Goal: Obtain resource: Download file/media

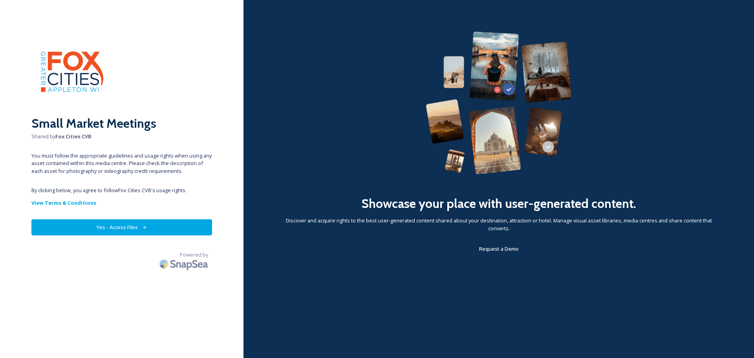
click at [125, 224] on button "Yes - Access Files" at bounding box center [121, 227] width 181 height 16
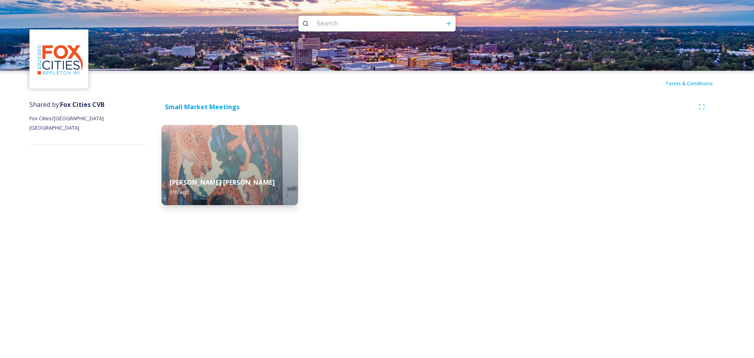
click at [265, 167] on img at bounding box center [230, 165] width 136 height 80
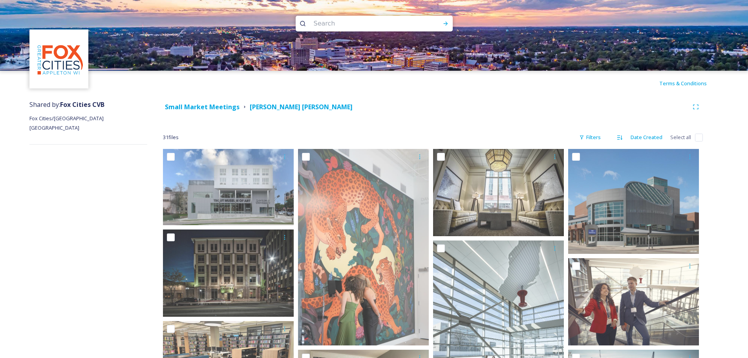
click at [698, 139] on input "checkbox" at bounding box center [699, 137] width 8 height 8
checkbox input "true"
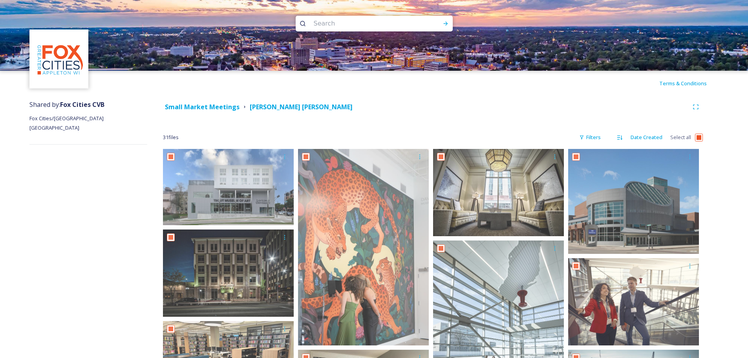
checkbox input "true"
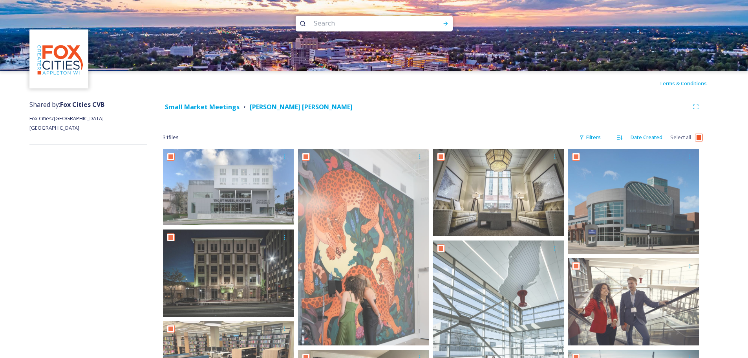
checkbox input "true"
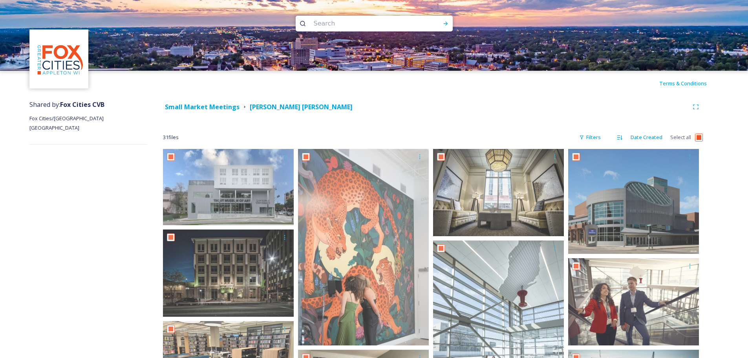
checkbox input "true"
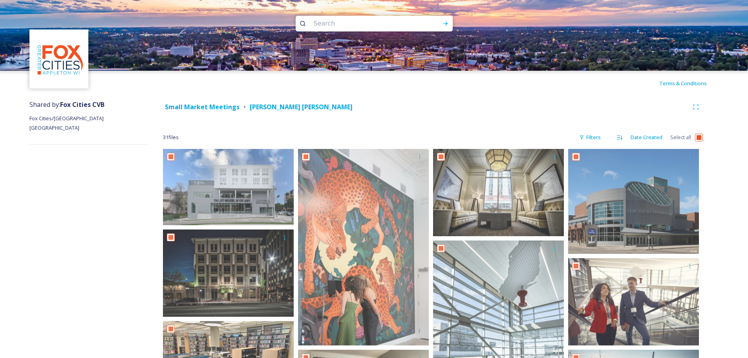
checkbox input "true"
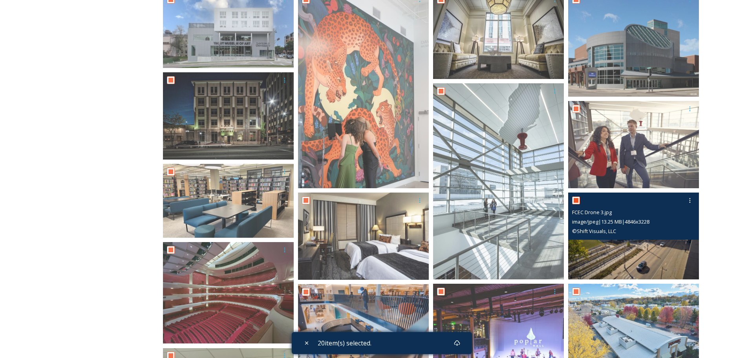
checkbox input "false"
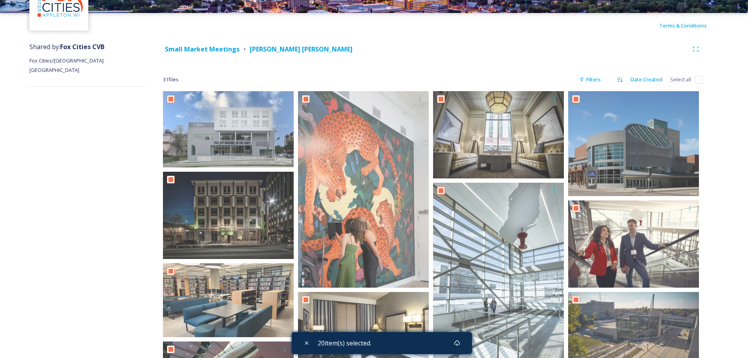
scroll to position [10, 0]
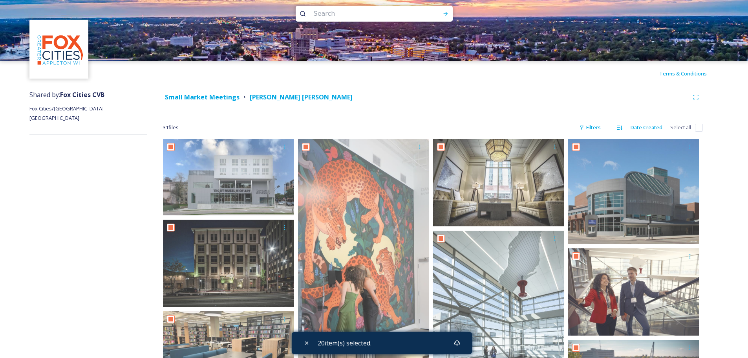
click at [408, 81] on div "Terms & Conditions" at bounding box center [374, 73] width 748 height 25
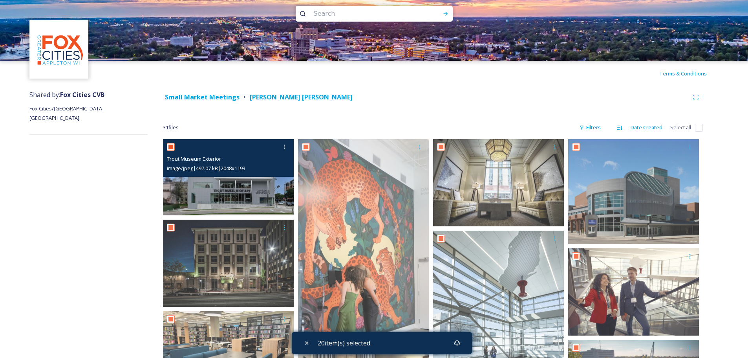
click at [229, 164] on div "image/jpeg | 497.07 kB | 2048 x 1193" at bounding box center [229, 167] width 125 height 9
click at [227, 183] on img at bounding box center [228, 177] width 131 height 76
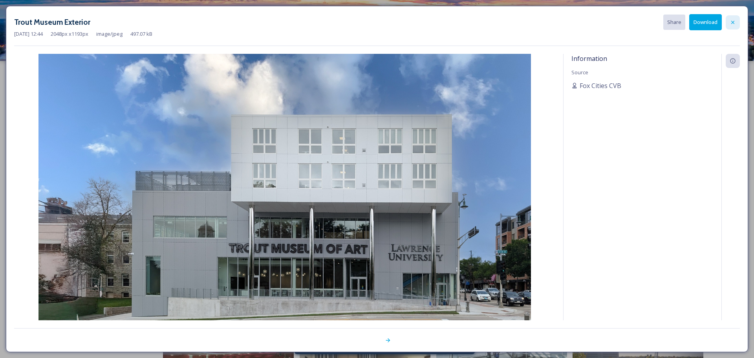
click at [733, 21] on icon at bounding box center [732, 22] width 6 height 6
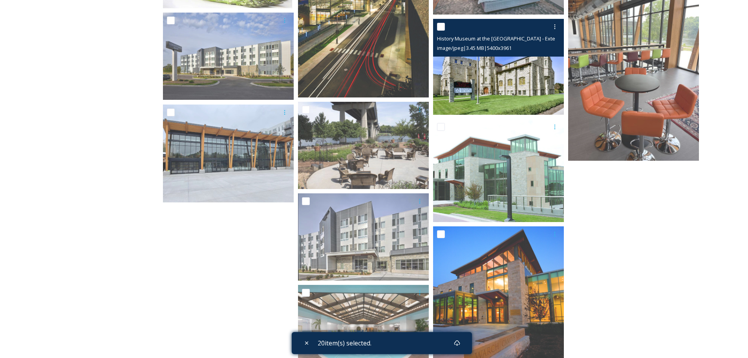
scroll to position [795, 0]
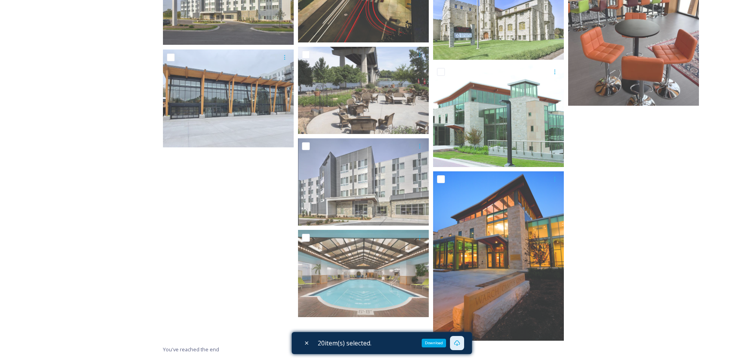
click at [459, 345] on icon at bounding box center [457, 342] width 6 height 5
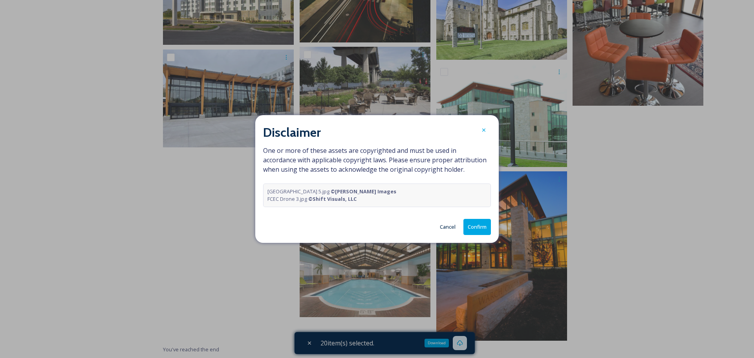
click at [478, 226] on button "Confirm" at bounding box center [476, 227] width 27 height 16
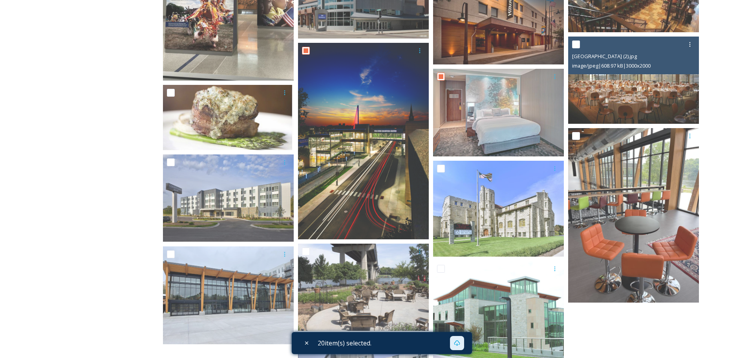
scroll to position [599, 0]
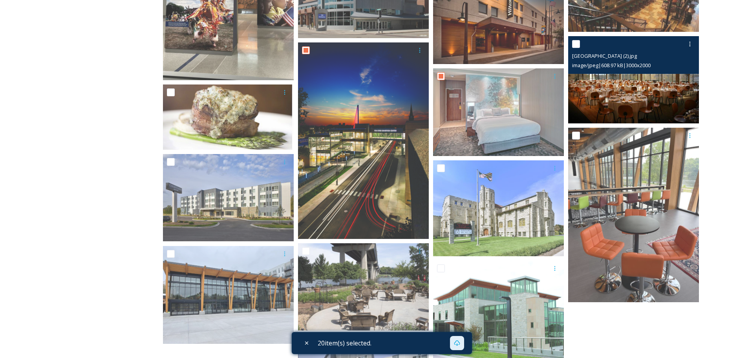
click at [577, 44] on input "checkbox" at bounding box center [576, 44] width 8 height 8
checkbox input "false"
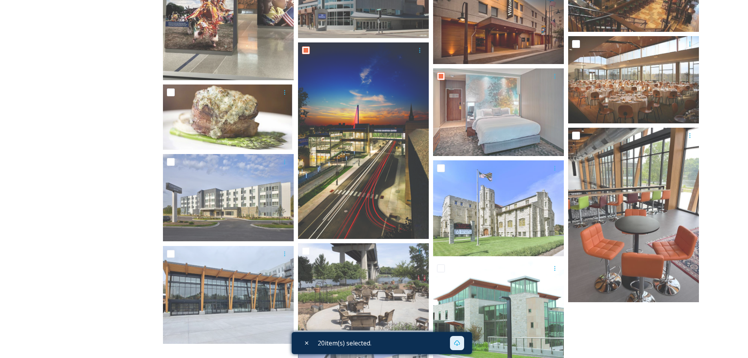
click at [723, 108] on div "Shared by: Fox Cities CVB Fox Cities/[GEOGRAPHIC_DATA] [GEOGRAPHIC_DATA] Small …" at bounding box center [374, 25] width 748 height 1057
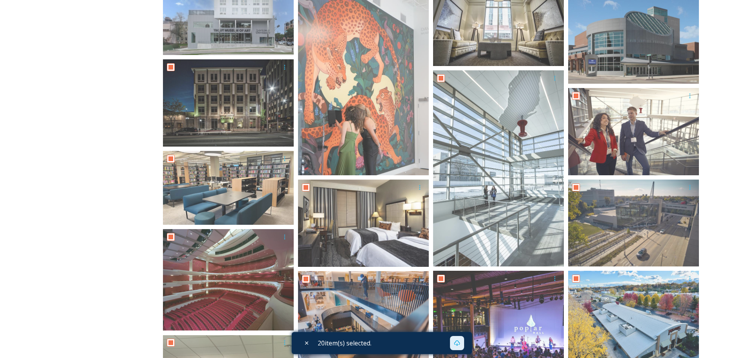
scroll to position [49, 0]
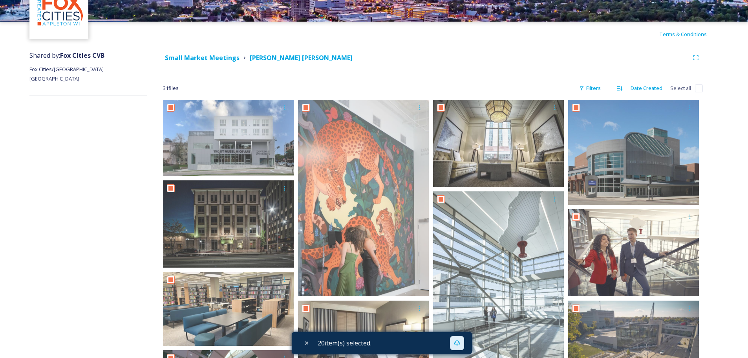
click at [700, 90] on input "checkbox" at bounding box center [699, 88] width 8 height 8
checkbox input "true"
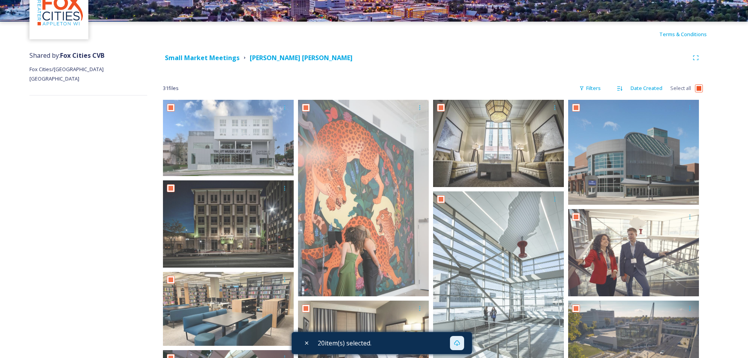
checkbox input "true"
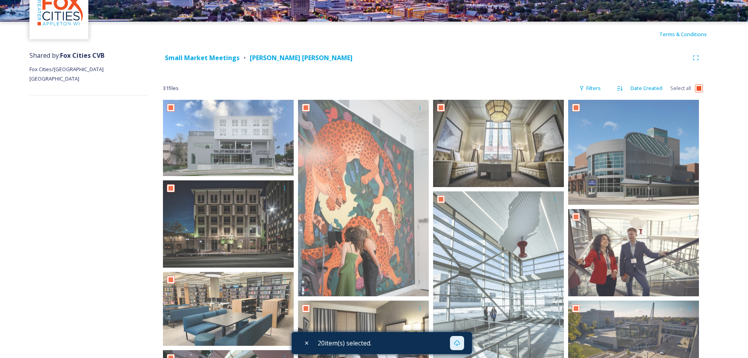
checkbox input "true"
click at [700, 90] on input "checkbox" at bounding box center [699, 88] width 8 height 8
checkbox input "false"
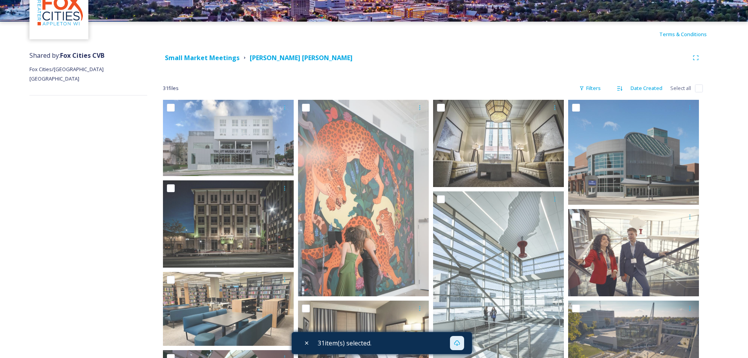
checkbox input "false"
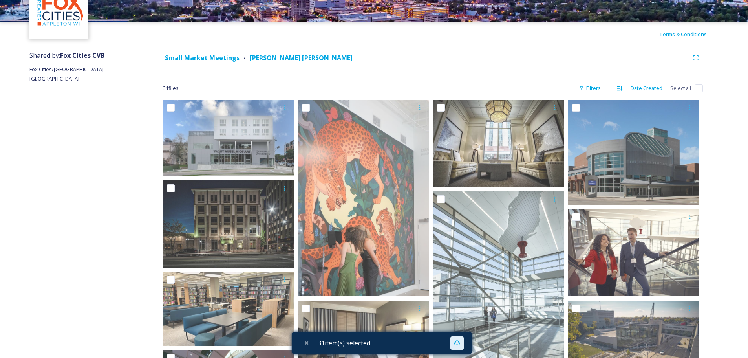
checkbox input "false"
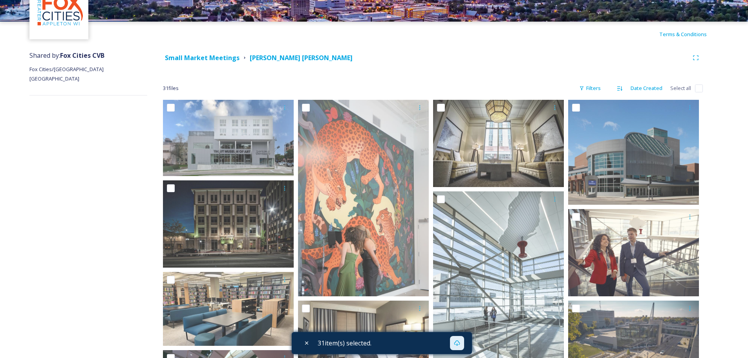
checkbox input "false"
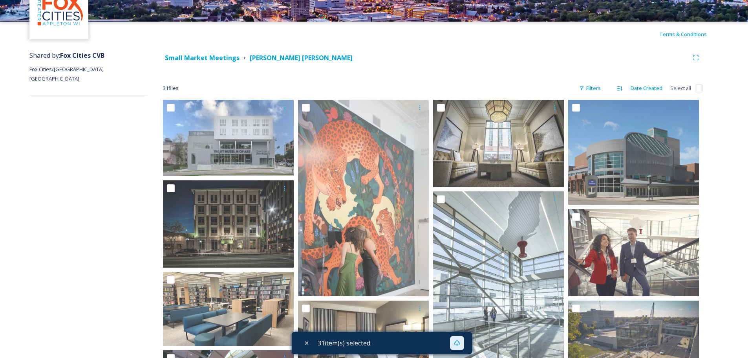
checkbox input "false"
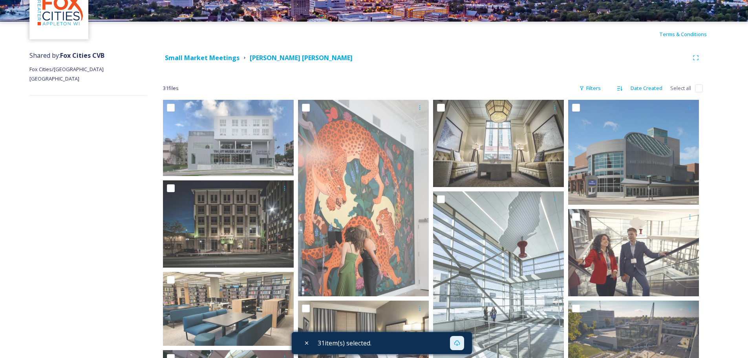
checkbox input "false"
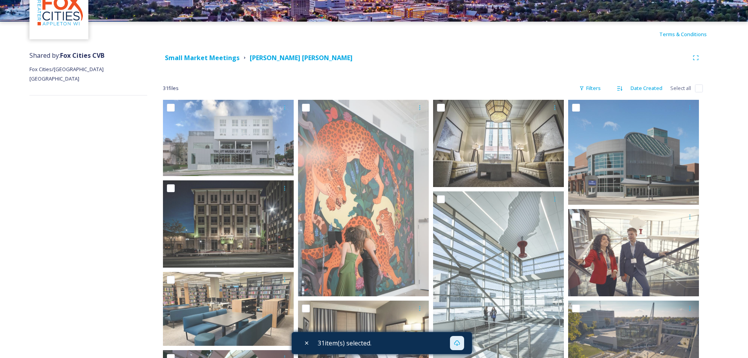
checkbox input "false"
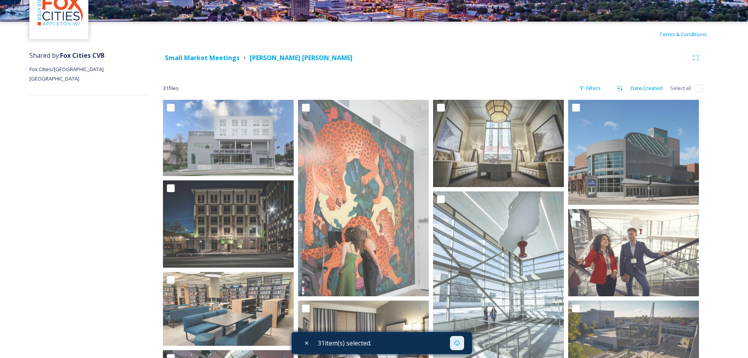
checkbox input "false"
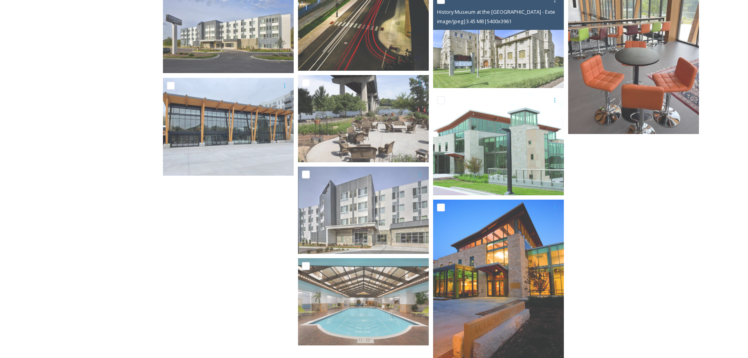
scroll to position [795, 0]
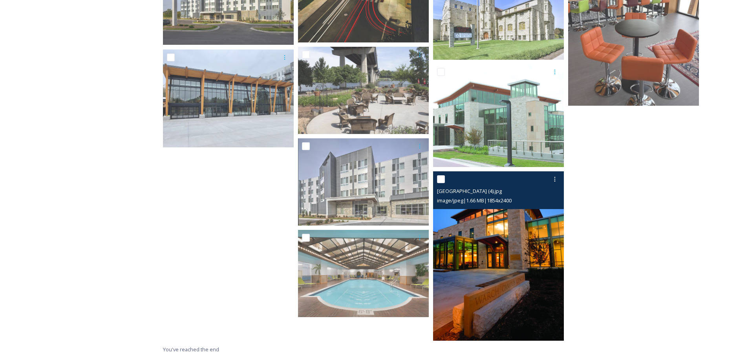
click at [440, 179] on input "checkbox" at bounding box center [441, 179] width 8 height 8
checkbox input "true"
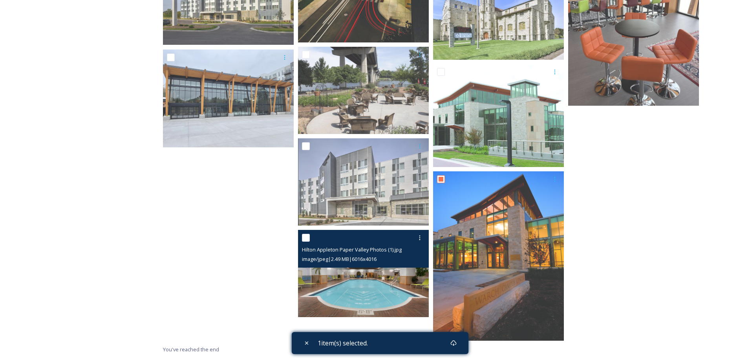
click at [304, 238] on input "checkbox" at bounding box center [306, 238] width 8 height 8
checkbox input "true"
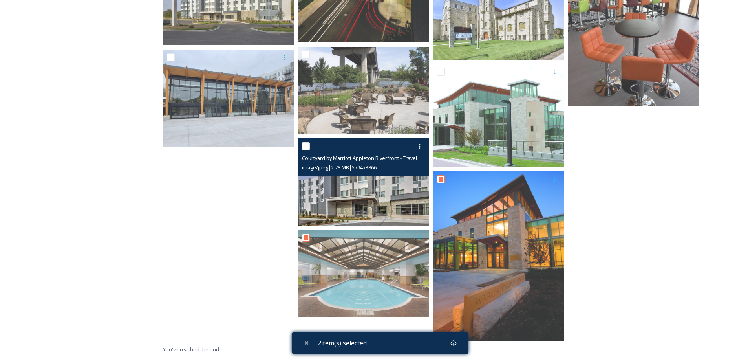
click at [305, 148] on input "checkbox" at bounding box center [306, 146] width 8 height 8
checkbox input "true"
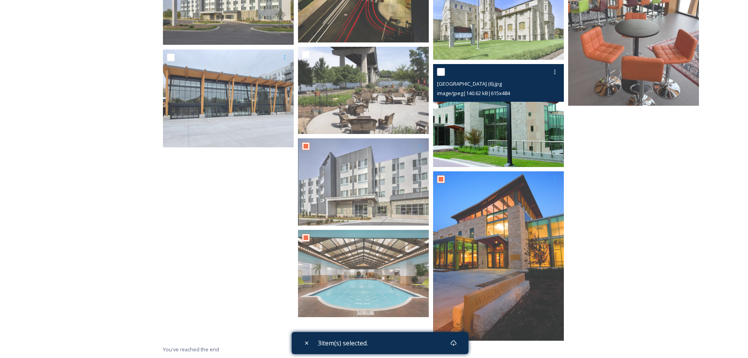
click at [440, 71] on input "checkbox" at bounding box center [441, 72] width 8 height 8
checkbox input "true"
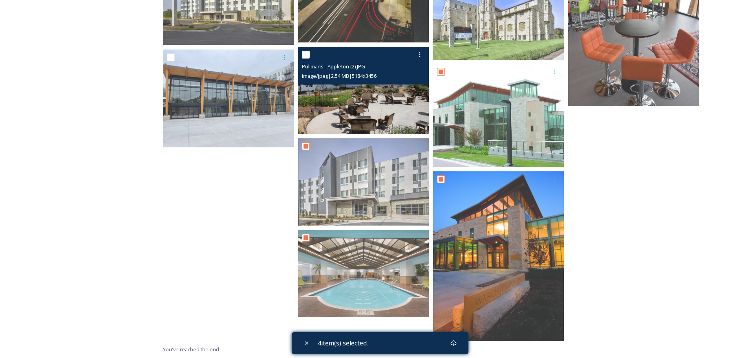
click at [307, 54] on input "checkbox" at bounding box center [306, 55] width 8 height 8
checkbox input "true"
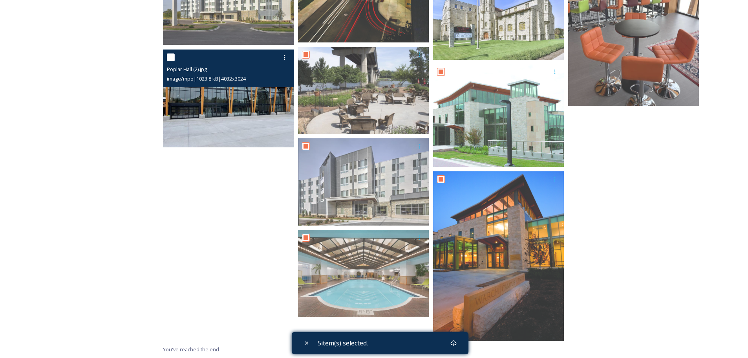
click at [170, 57] on input "checkbox" at bounding box center [171, 57] width 8 height 8
checkbox input "true"
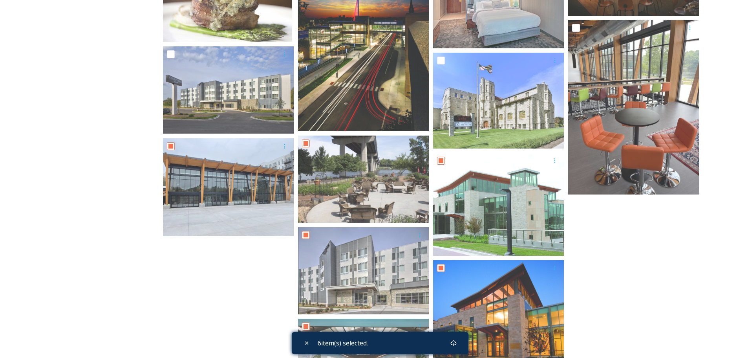
scroll to position [677, 0]
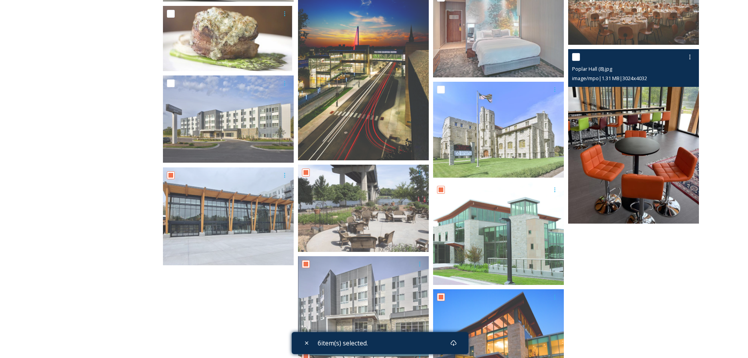
click at [576, 57] on input "checkbox" at bounding box center [576, 57] width 8 height 8
checkbox input "true"
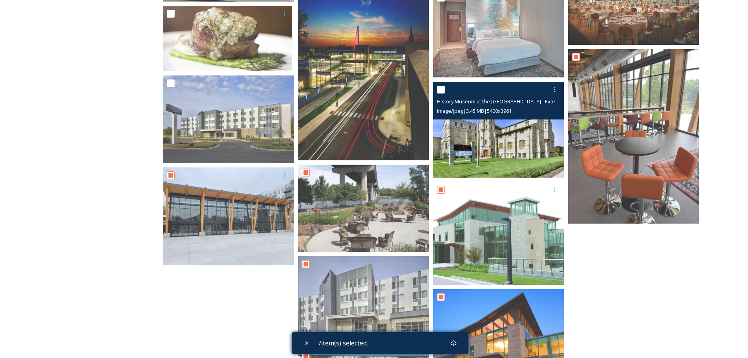
click at [439, 87] on input "checkbox" at bounding box center [441, 90] width 8 height 8
checkbox input "true"
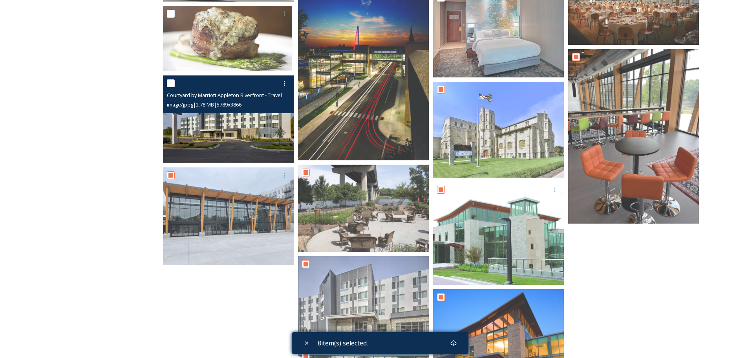
click at [170, 84] on input "checkbox" at bounding box center [171, 83] width 8 height 8
checkbox input "true"
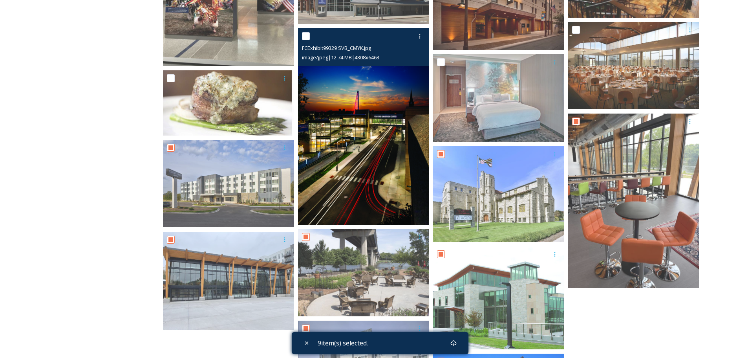
scroll to position [599, 0]
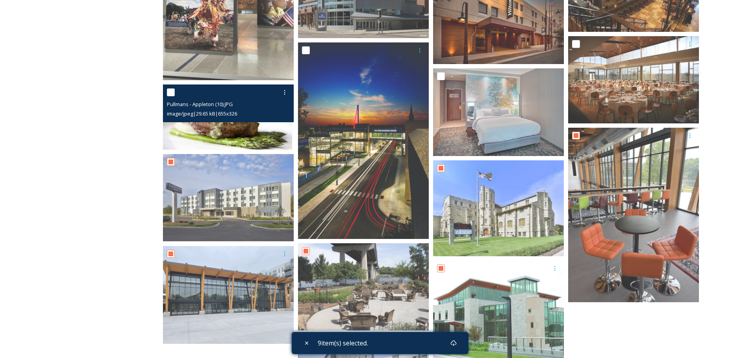
click at [168, 95] on input "checkbox" at bounding box center [171, 92] width 8 height 8
checkbox input "true"
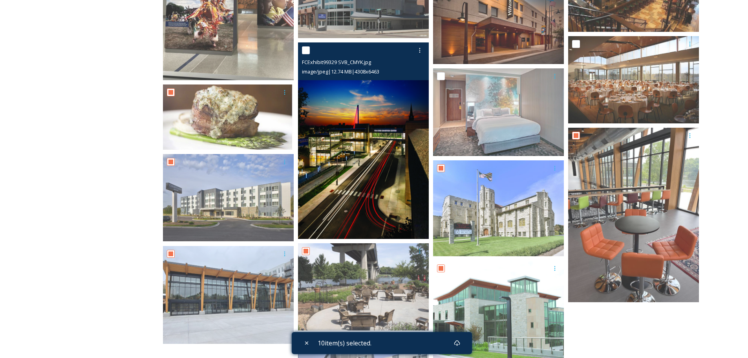
click at [307, 50] on input "checkbox" at bounding box center [306, 50] width 8 height 8
checkbox input "true"
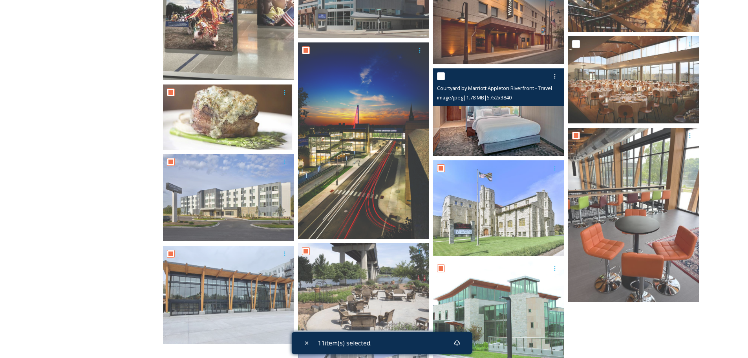
click at [439, 76] on input "checkbox" at bounding box center [441, 76] width 8 height 8
checkbox input "true"
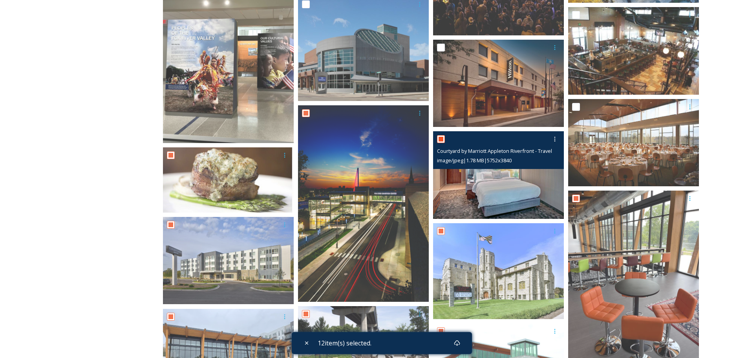
scroll to position [520, 0]
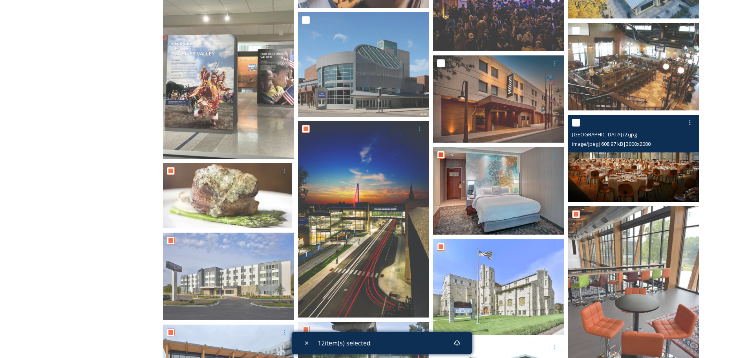
click at [575, 123] on input "checkbox" at bounding box center [576, 123] width 8 height 8
checkbox input "true"
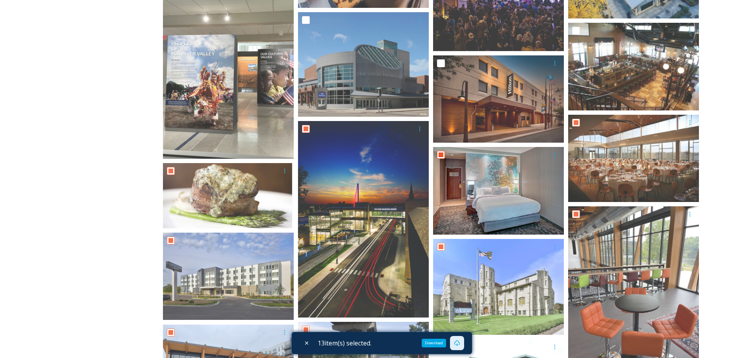
click at [460, 345] on icon at bounding box center [457, 343] width 6 height 6
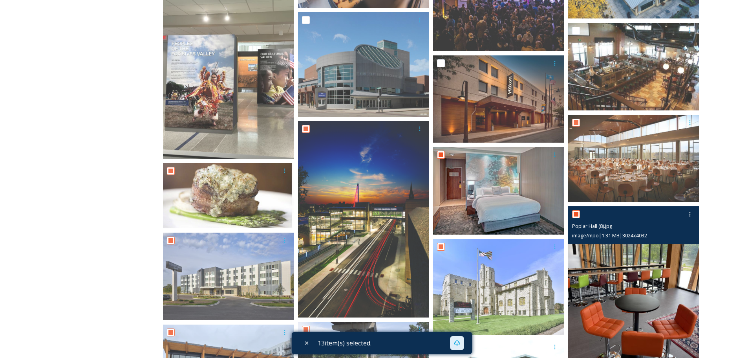
click at [577, 216] on input "checkbox" at bounding box center [576, 214] width 8 height 8
checkbox input "false"
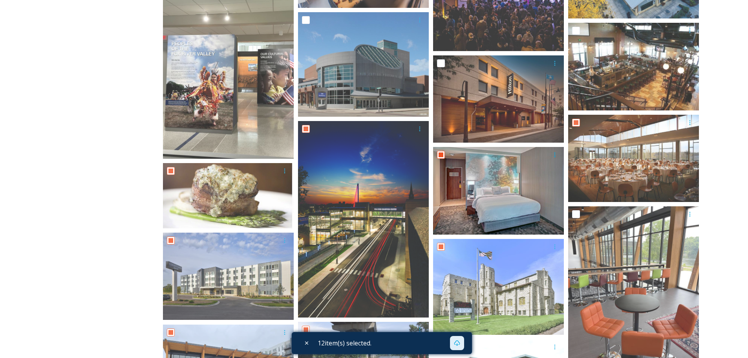
click at [716, 193] on div "Small Market Meetings [PERSON_NAME] [PERSON_NAME] 31 file s Filters Date Create…" at bounding box center [432, 104] width 571 height 1057
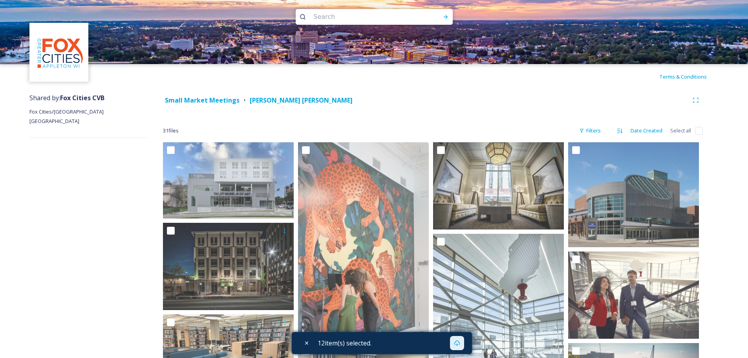
scroll to position [0, 0]
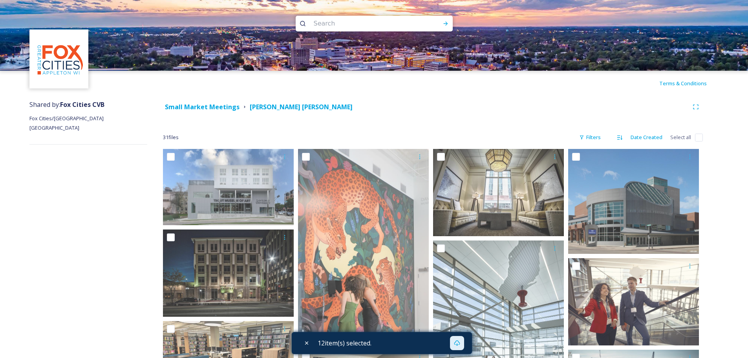
click at [695, 138] on input "checkbox" at bounding box center [699, 137] width 8 height 8
checkbox input "true"
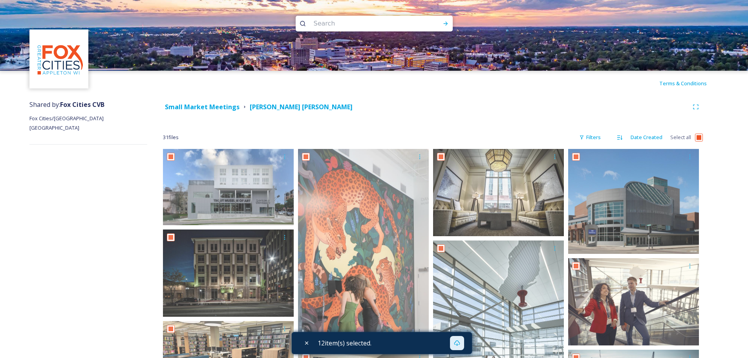
checkbox input "true"
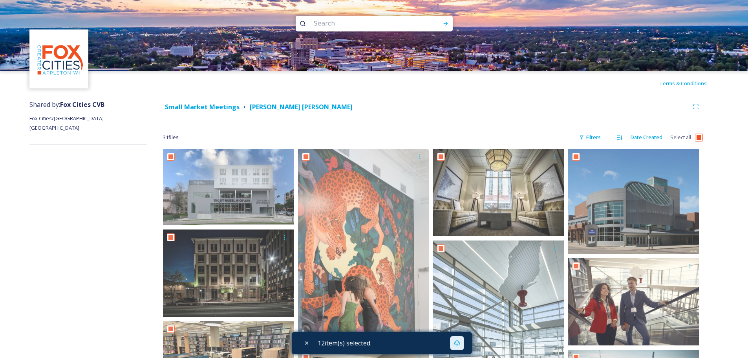
checkbox input "true"
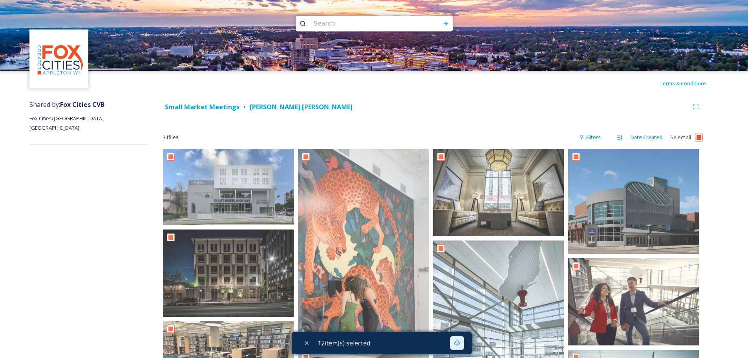
checkbox input "true"
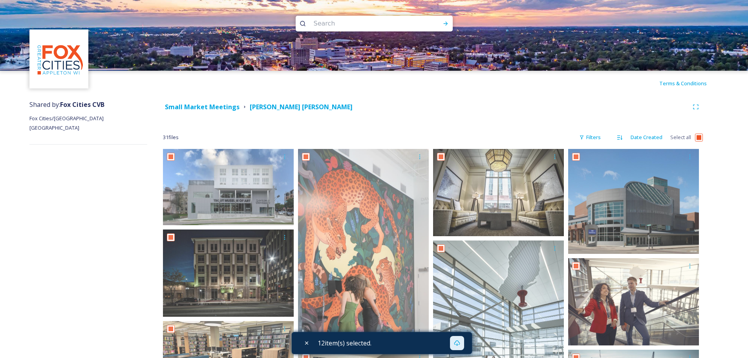
checkbox input "true"
click at [695, 138] on input "checkbox" at bounding box center [699, 137] width 8 height 8
checkbox input "false"
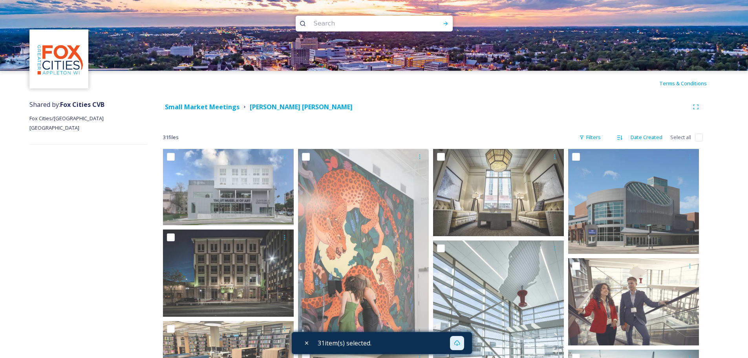
checkbox input "false"
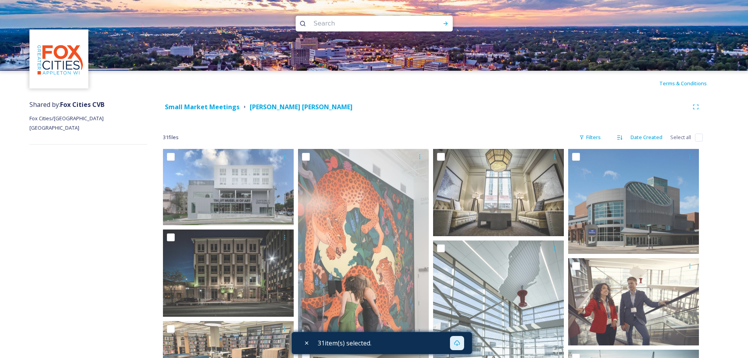
checkbox input "false"
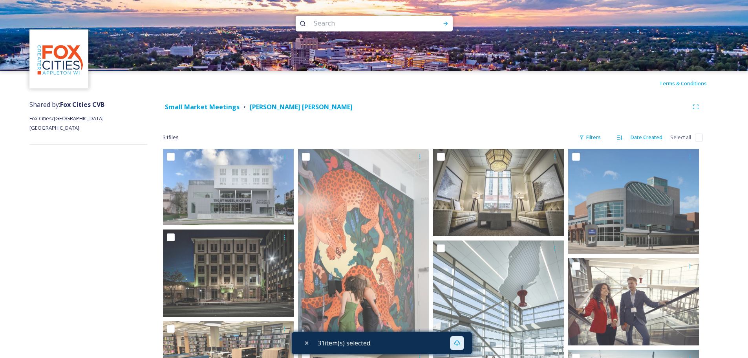
checkbox input "false"
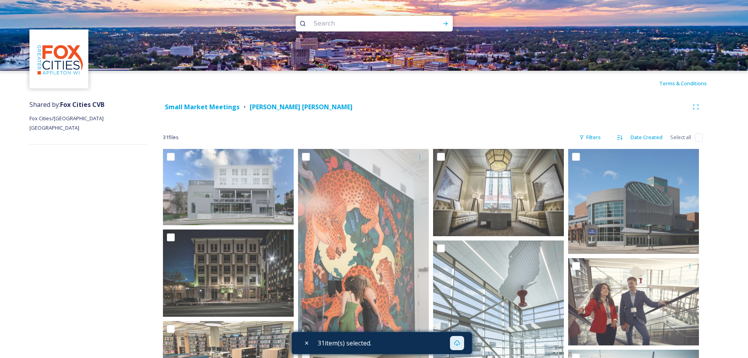
checkbox input "false"
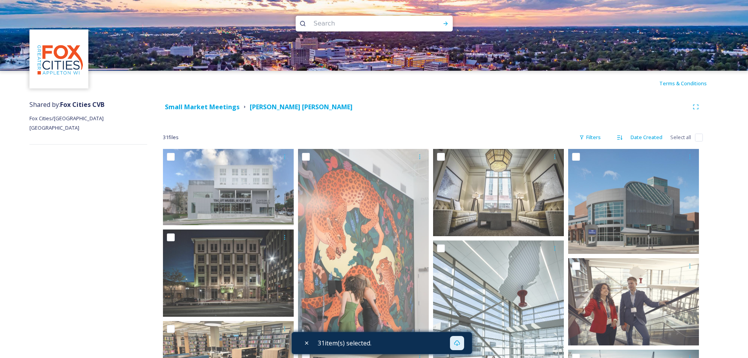
checkbox input "false"
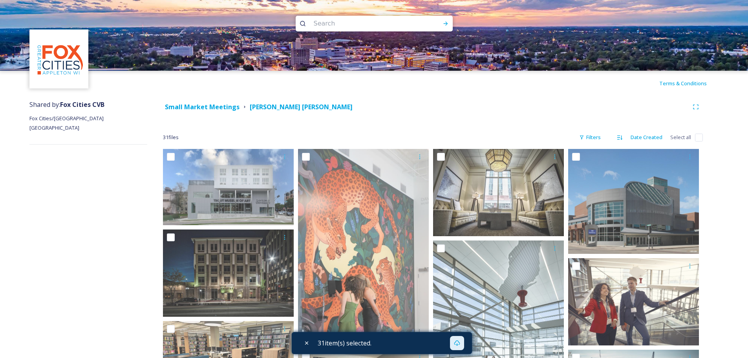
checkbox input "false"
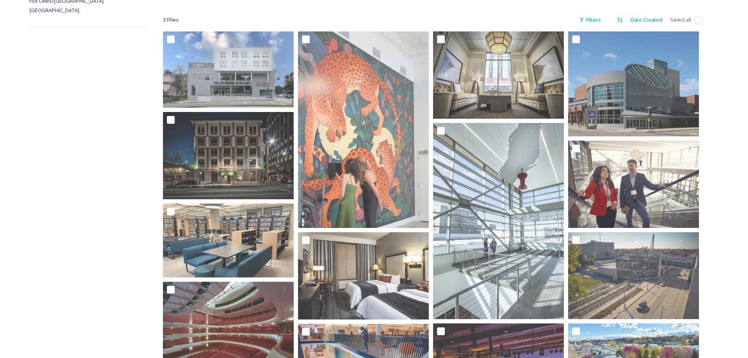
scroll to position [118, 0]
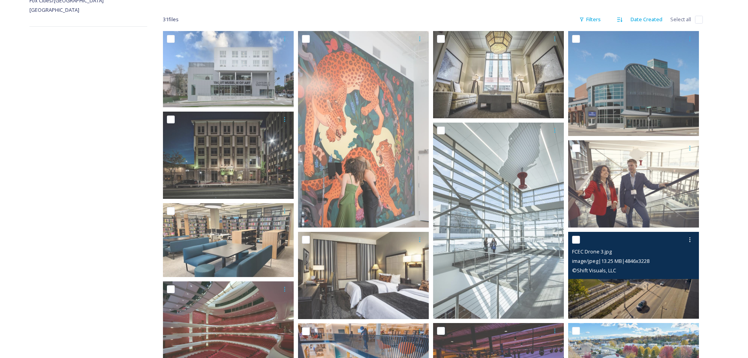
click at [634, 289] on img at bounding box center [633, 275] width 131 height 87
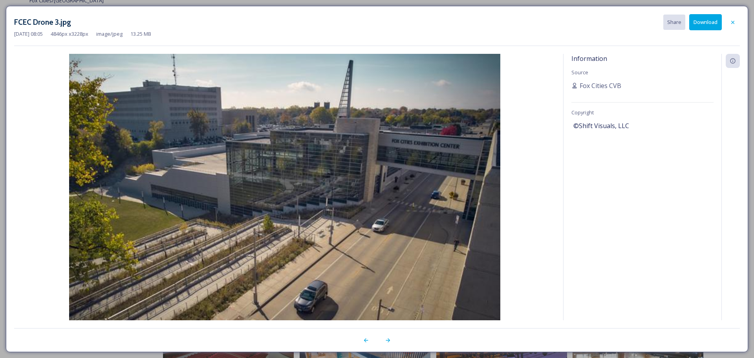
click at [634, 289] on div "Information Source Fox Cities CVB Copyright ©Shift Visuals, LLC" at bounding box center [642, 187] width 158 height 266
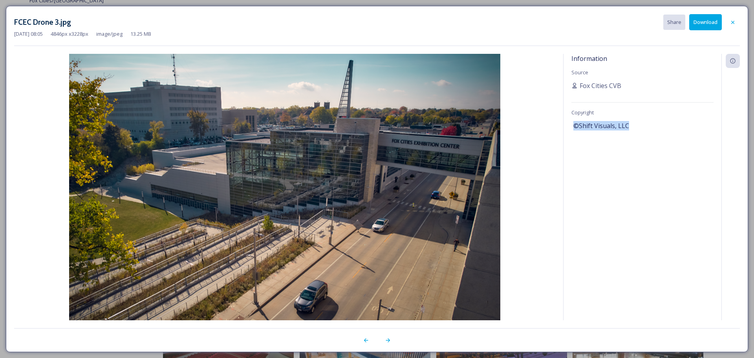
drag, startPoint x: 631, startPoint y: 124, endPoint x: 574, endPoint y: 127, distance: 56.6
click at [574, 127] on div "©Shift Visuals, LLC" at bounding box center [642, 125] width 138 height 13
copy span "©Shift Visuals, LLC"
click at [732, 22] on icon at bounding box center [732, 21] width 3 height 3
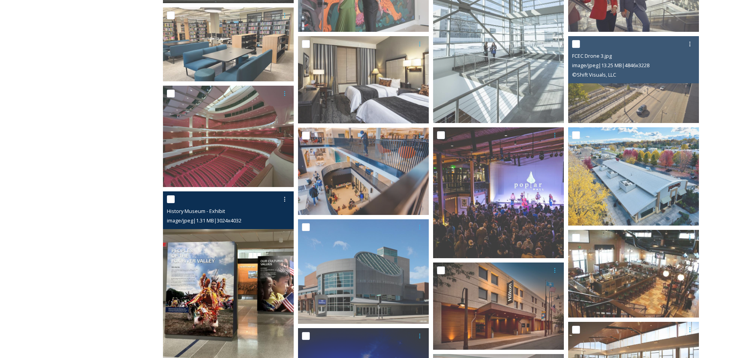
scroll to position [314, 0]
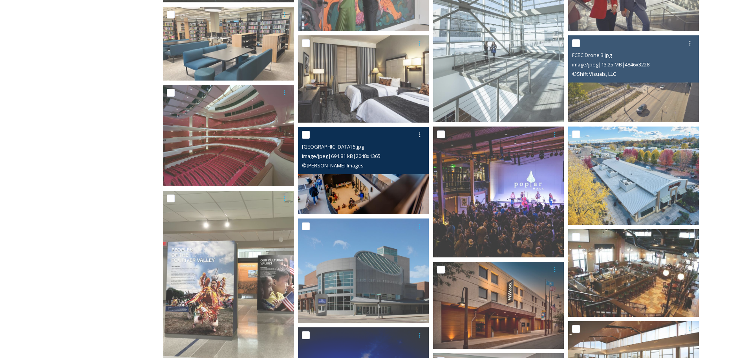
click at [368, 179] on img at bounding box center [363, 170] width 131 height 87
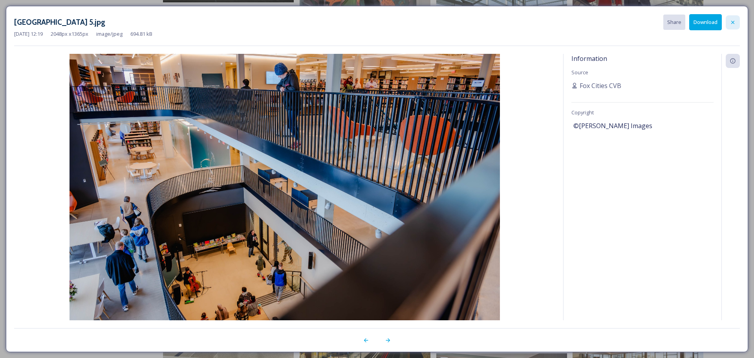
click at [730, 22] on icon at bounding box center [732, 22] width 6 height 6
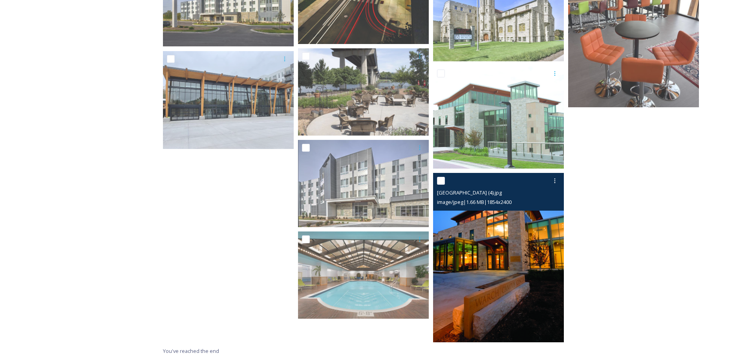
scroll to position [795, 0]
